Goal: Task Accomplishment & Management: Use online tool/utility

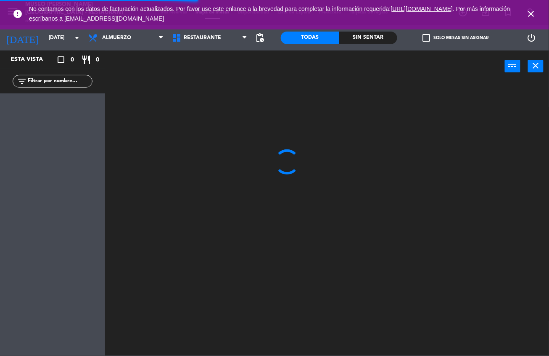
click at [531, 11] on icon "close" at bounding box center [531, 14] width 10 height 10
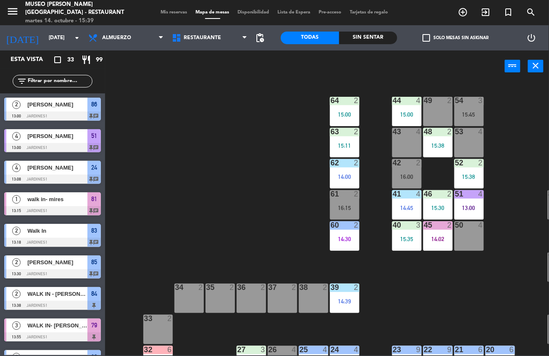
click at [389, 33] on div "Sin sentar" at bounding box center [368, 38] width 58 height 13
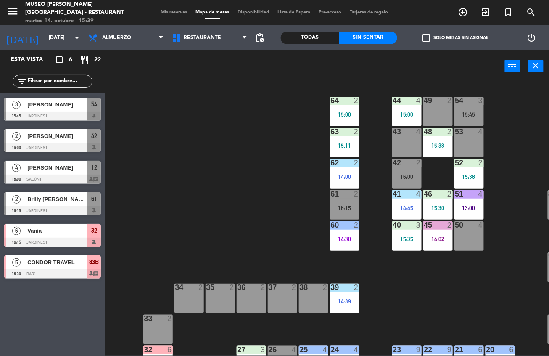
click at [266, 194] on div "44 4 15:00 49 2 54 3 15:45 64 2 15:00 48 2 15:38 53 4 63 2 15:11 43 4 62 2 14:0…" at bounding box center [330, 219] width 438 height 274
click at [221, 31] on span "Restaurante" at bounding box center [210, 38] width 84 height 18
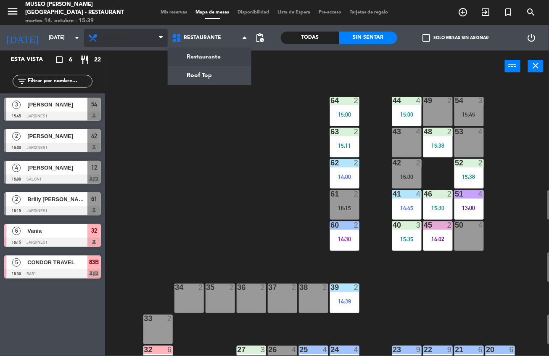
click at [136, 41] on span "Almuerzo" at bounding box center [126, 38] width 84 height 18
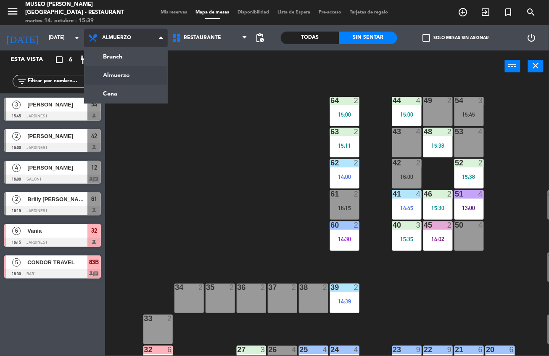
click at [137, 85] on ng-component "menu [GEOGRAPHIC_DATA][PERSON_NAME] - Restaurant [DATE] 14. octubre - 15:39 Mis…" at bounding box center [274, 177] width 549 height 355
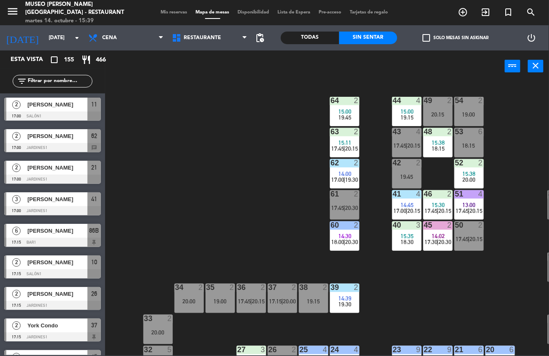
click at [318, 40] on div "Todas" at bounding box center [310, 38] width 58 height 13
click at [369, 41] on div "Sin sentar" at bounding box center [368, 38] width 58 height 13
click at [266, 178] on div "44 4 15:00 19:15 49 2 20:15 54 2 19:00 64 2 15:00 19:45 48 2 15:38 18:15 53 6 1…" at bounding box center [330, 219] width 438 height 274
click at [156, 103] on div "44 4 15:00 19:15 49 2 20:15 54 2 19:00 64 2 15:00 19:45 48 2 15:38 18:15 53 6 1…" at bounding box center [330, 219] width 438 height 274
click at [138, 36] on span "Cena" at bounding box center [126, 38] width 84 height 18
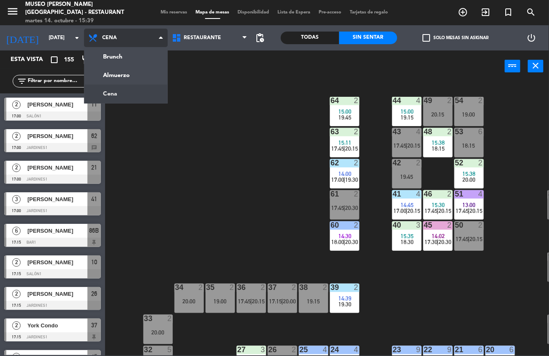
click at [142, 80] on ng-component "menu [GEOGRAPHIC_DATA][PERSON_NAME] - Restaurant [DATE] 14. octubre - 15:39 Mis…" at bounding box center [274, 177] width 549 height 355
